Goal: Information Seeking & Learning: Learn about a topic

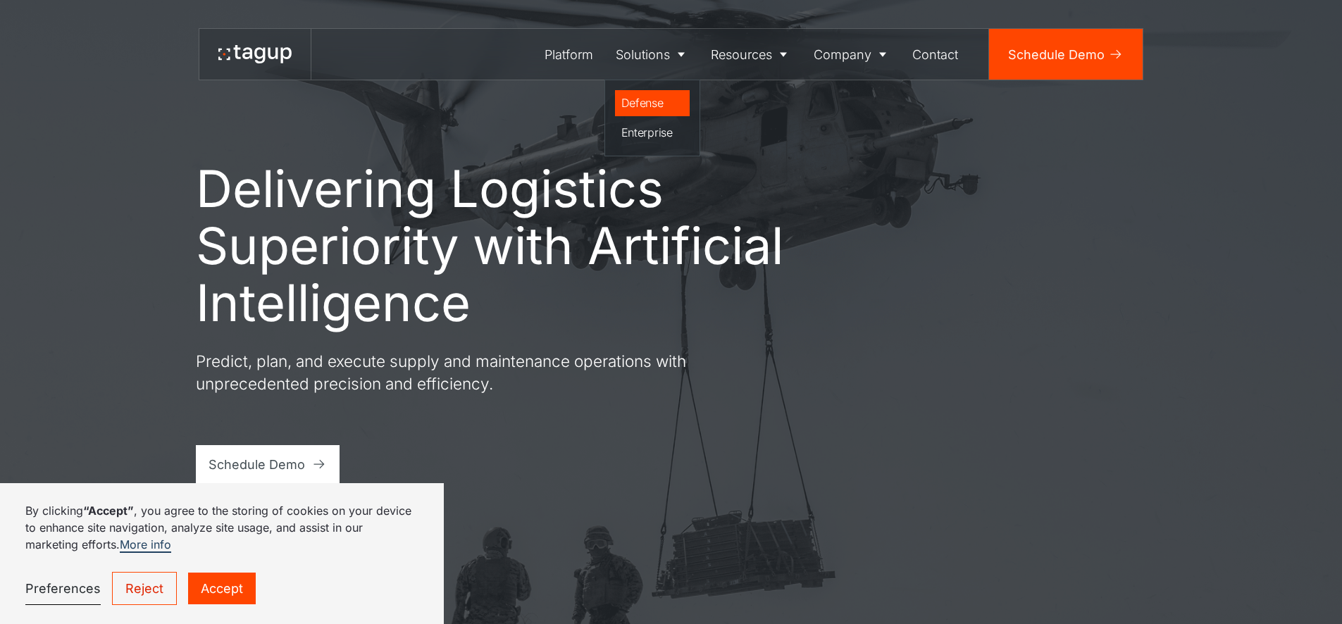
click at [655, 95] on div "Defense" at bounding box center [653, 102] width 63 height 17
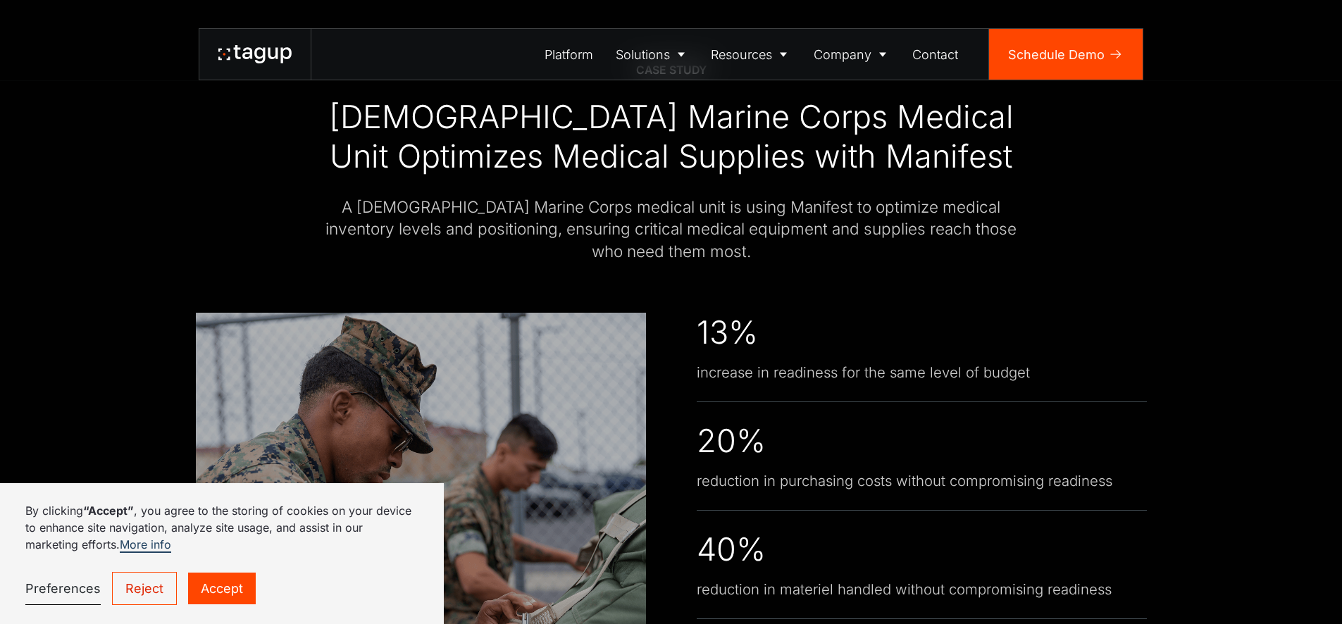
scroll to position [3476, 0]
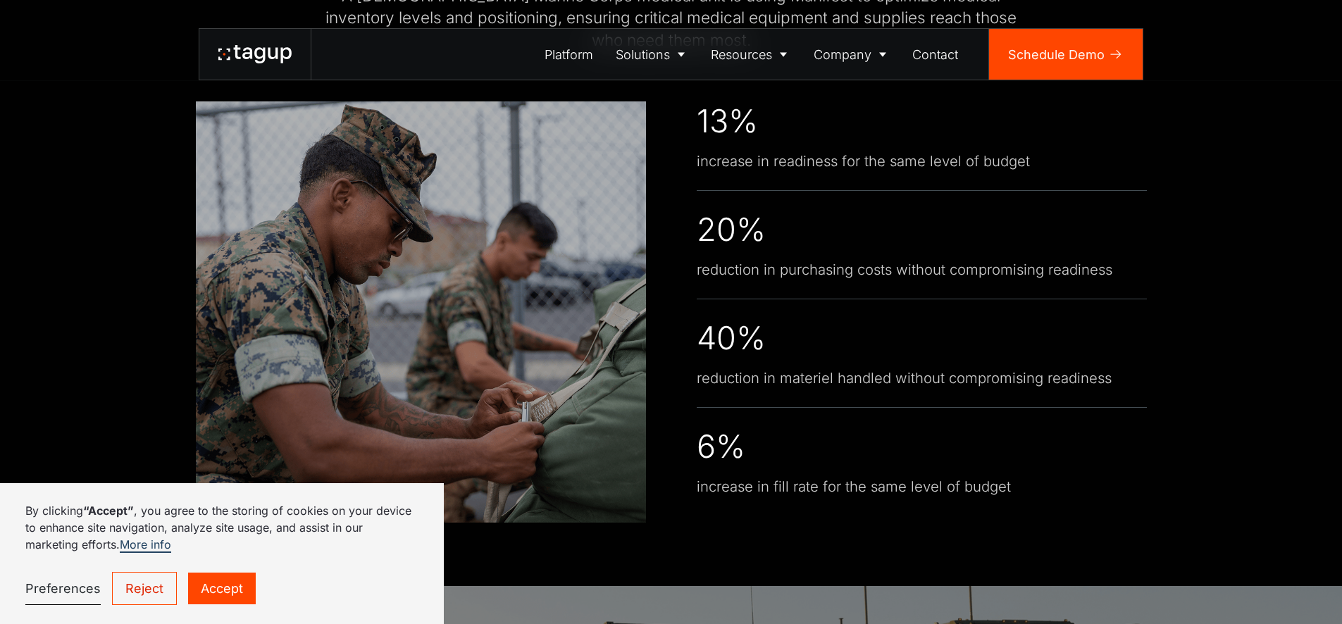
click at [269, 54] on icon at bounding box center [273, 53] width 10 height 11
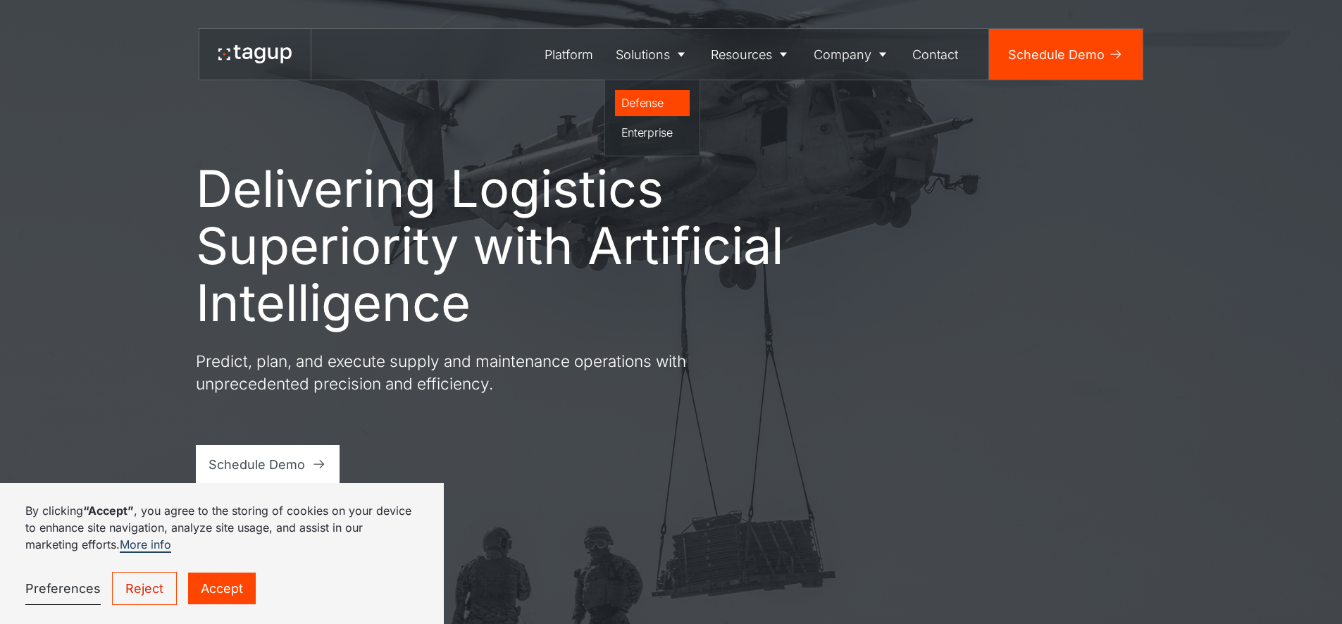
click at [646, 104] on div "Defense" at bounding box center [653, 102] width 63 height 17
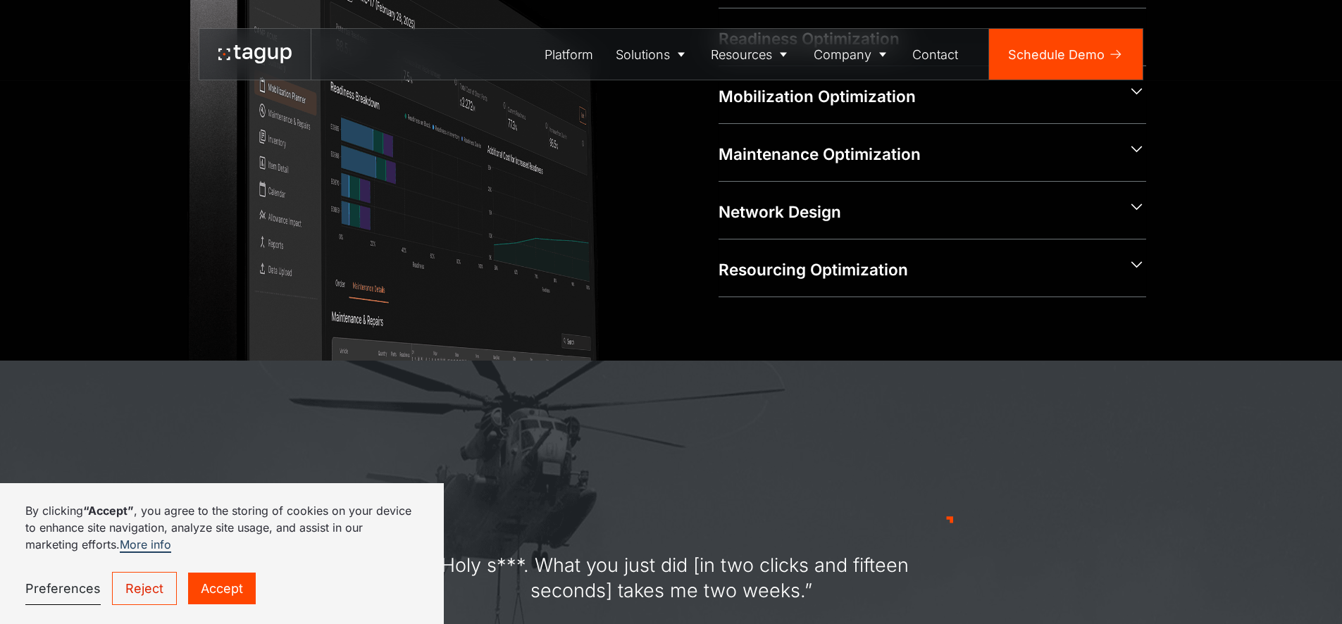
scroll to position [1330, 0]
